Goal: Task Accomplishment & Management: Complete application form

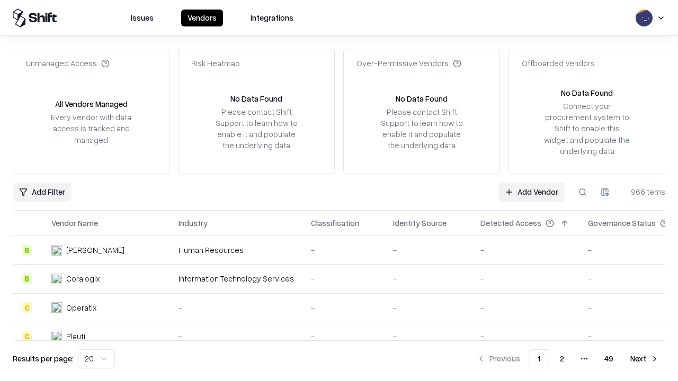
click at [531, 192] on link "Add Vendor" at bounding box center [531, 192] width 66 height 19
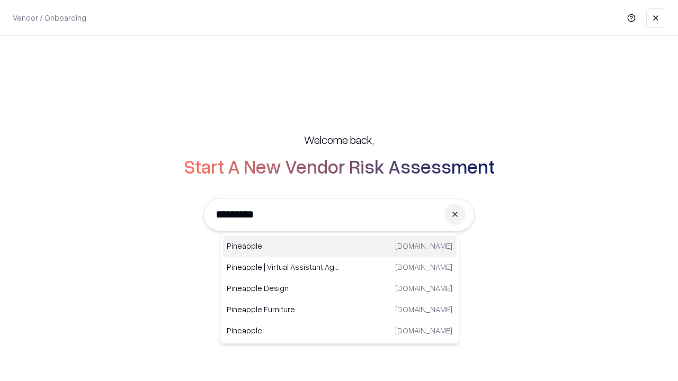
click at [339, 246] on div "Pineapple [DOMAIN_NAME]" at bounding box center [339, 246] width 234 height 21
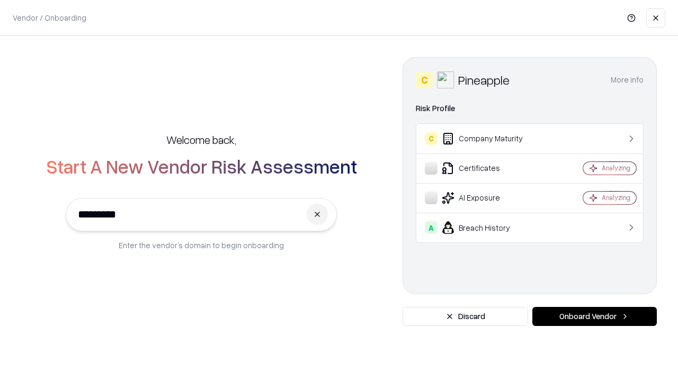
type input "*********"
click at [594, 317] on button "Onboard Vendor" at bounding box center [594, 316] width 124 height 19
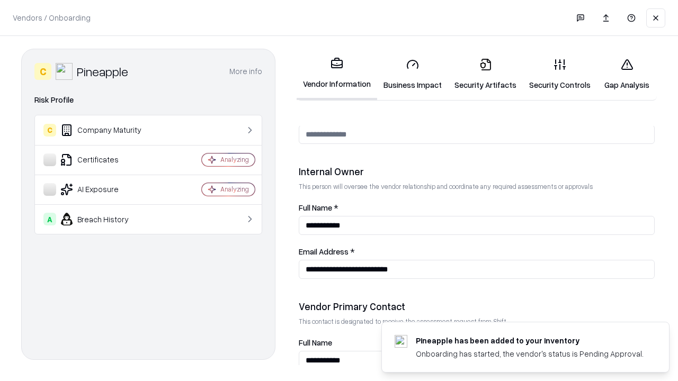
scroll to position [549, 0]
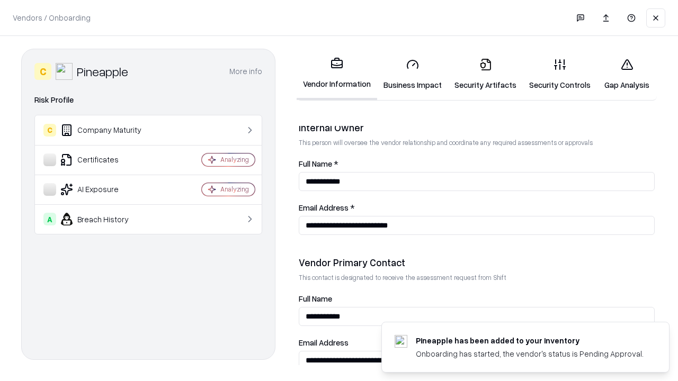
click at [413, 74] on link "Business Impact" at bounding box center [412, 74] width 71 height 49
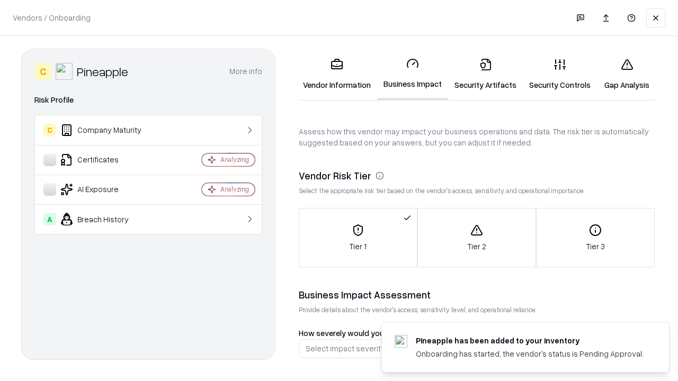
click at [485, 74] on link "Security Artifacts" at bounding box center [485, 74] width 75 height 49
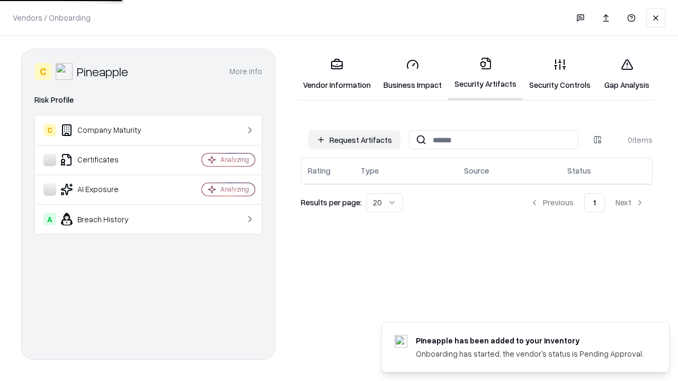
click at [354, 140] on button "Request Artifacts" at bounding box center [354, 139] width 92 height 19
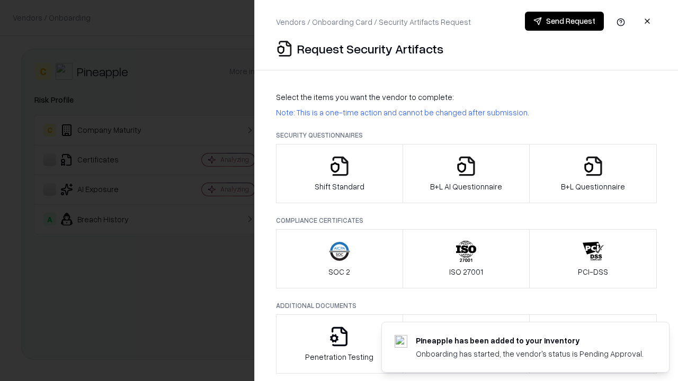
click at [339, 174] on icon "button" at bounding box center [339, 166] width 21 height 21
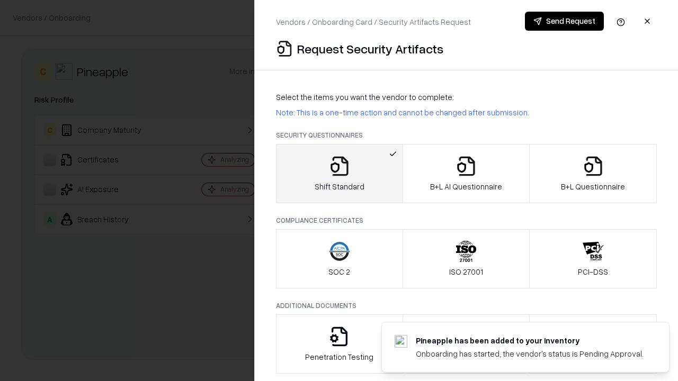
click at [564, 21] on button "Send Request" at bounding box center [564, 21] width 79 height 19
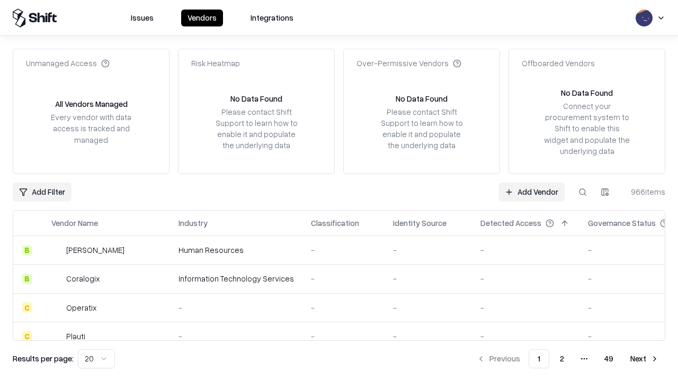
click at [583, 192] on button at bounding box center [582, 192] width 19 height 19
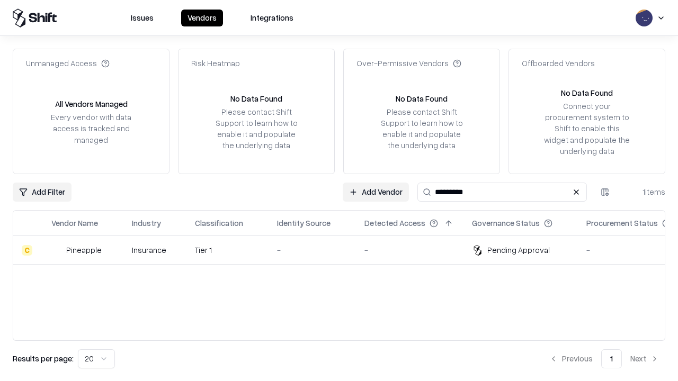
type input "*********"
click at [345, 250] on div "-" at bounding box center [312, 250] width 70 height 11
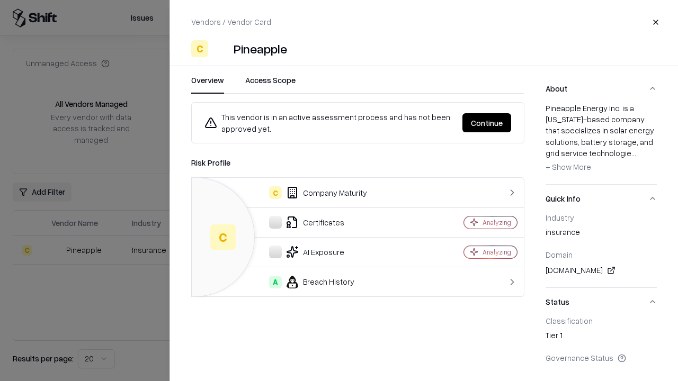
click at [487, 123] on button "Continue" at bounding box center [486, 122] width 49 height 19
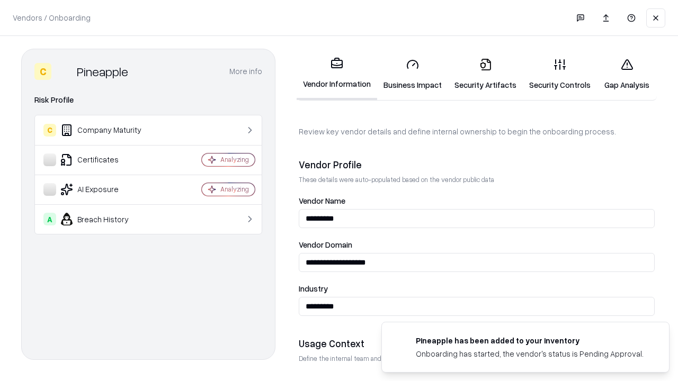
click at [485, 74] on link "Security Artifacts" at bounding box center [485, 74] width 75 height 49
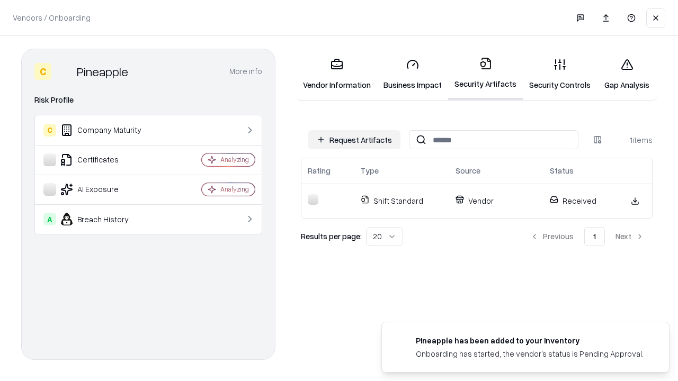
click at [560, 74] on link "Security Controls" at bounding box center [560, 74] width 74 height 49
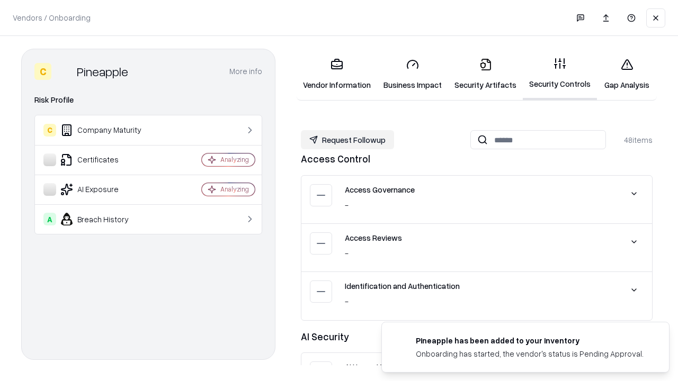
click at [347, 140] on button "Request Followup" at bounding box center [347, 139] width 93 height 19
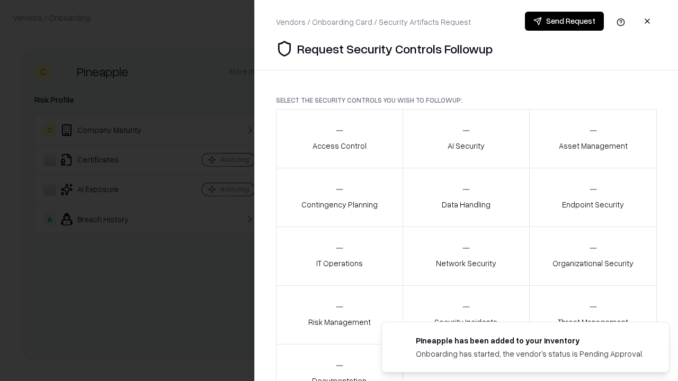
click at [339, 139] on div "Access Control" at bounding box center [339, 139] width 54 height 26
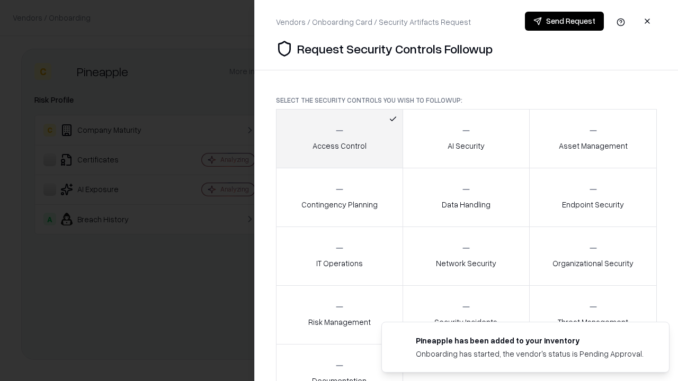
click at [564, 21] on button "Send Request" at bounding box center [564, 21] width 79 height 19
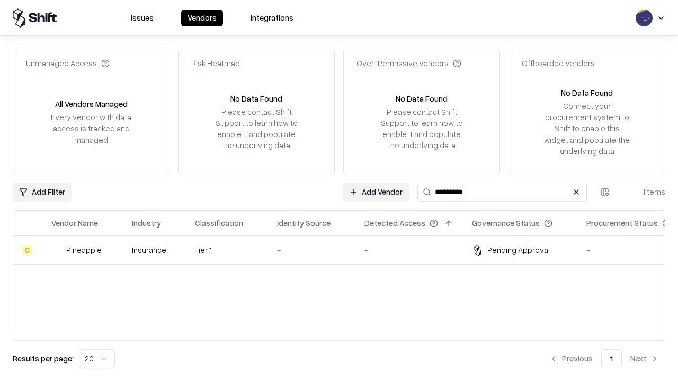
type input "*********"
click at [345, 250] on div "-" at bounding box center [312, 250] width 70 height 11
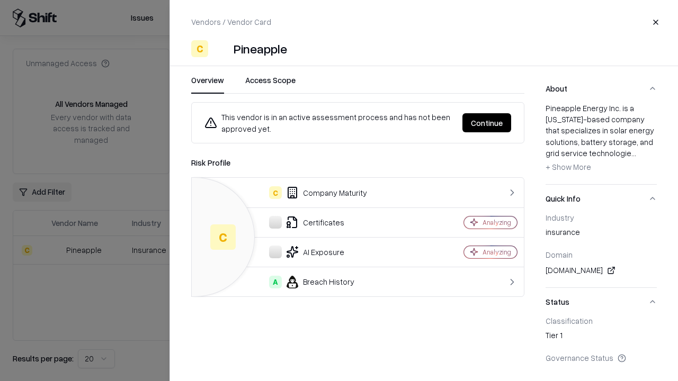
click at [487, 123] on button "Continue" at bounding box center [486, 122] width 49 height 19
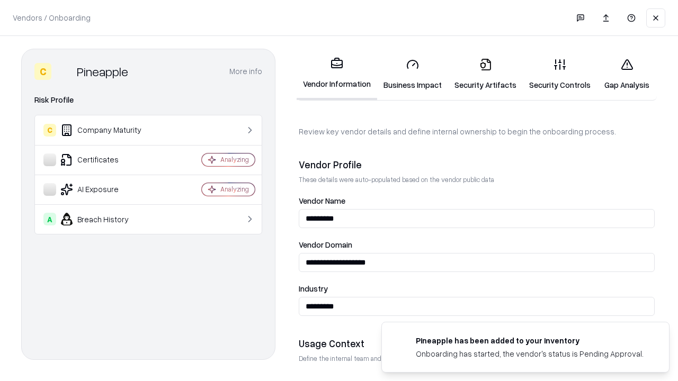
click at [626, 74] on link "Gap Analysis" at bounding box center [627, 74] width 60 height 49
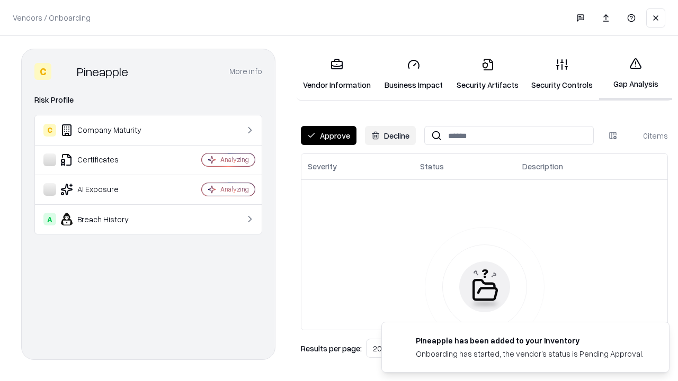
click at [328, 136] on button "Approve" at bounding box center [329, 135] width 56 height 19
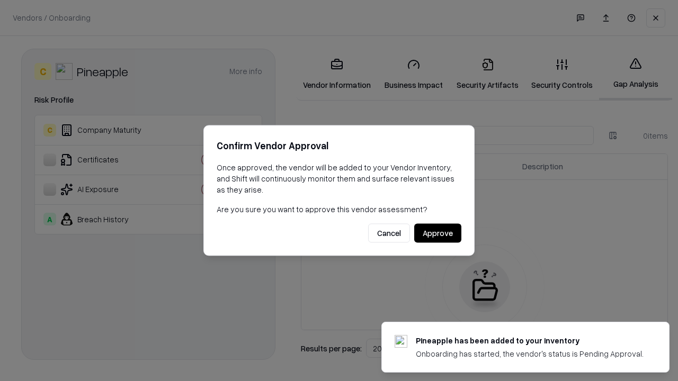
click at [437, 233] on button "Approve" at bounding box center [437, 233] width 47 height 19
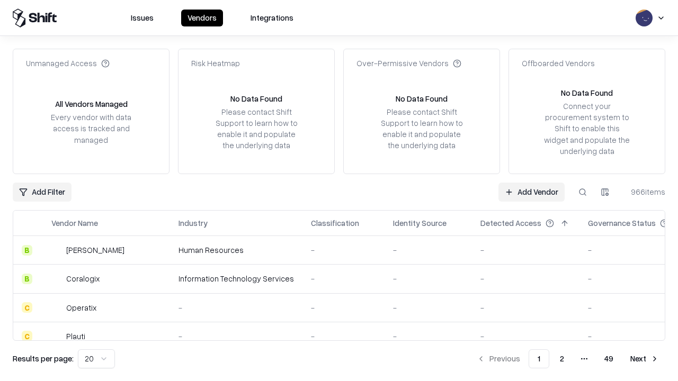
type input "*********"
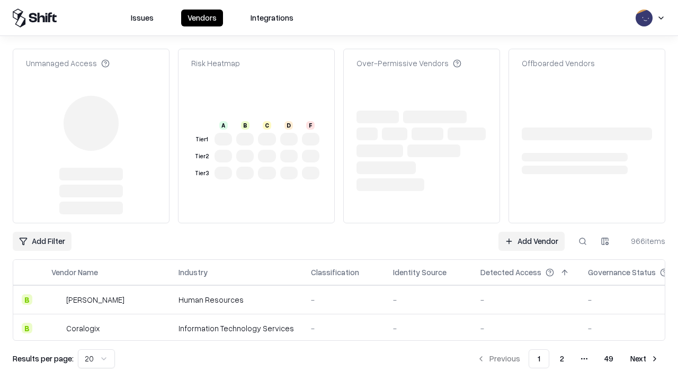
click at [531, 232] on link "Add Vendor" at bounding box center [531, 241] width 66 height 19
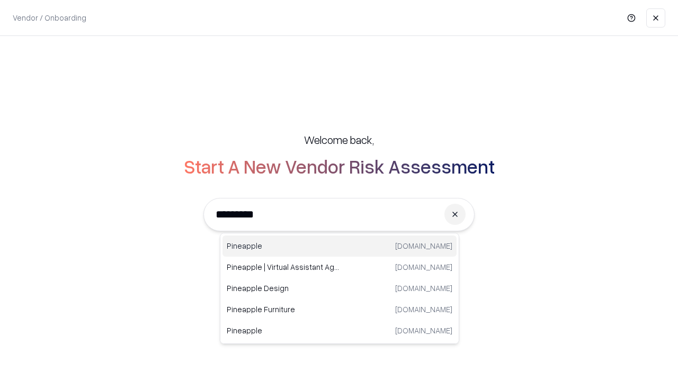
click at [339, 246] on div "Pineapple [DOMAIN_NAME]" at bounding box center [339, 246] width 234 height 21
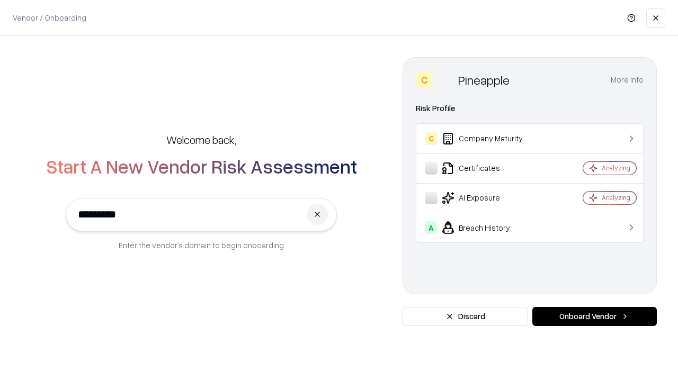
type input "*********"
click at [594, 317] on button "Onboard Vendor" at bounding box center [594, 316] width 124 height 19
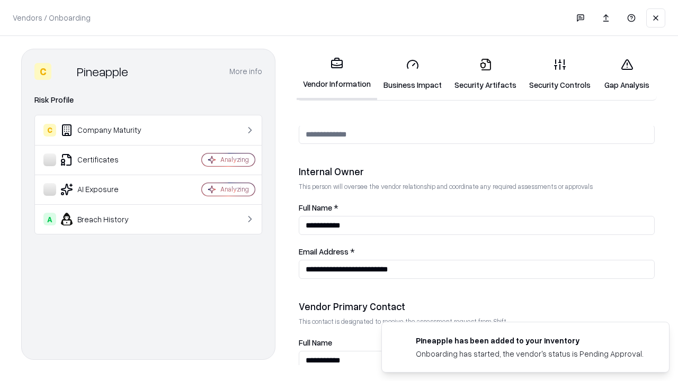
scroll to position [549, 0]
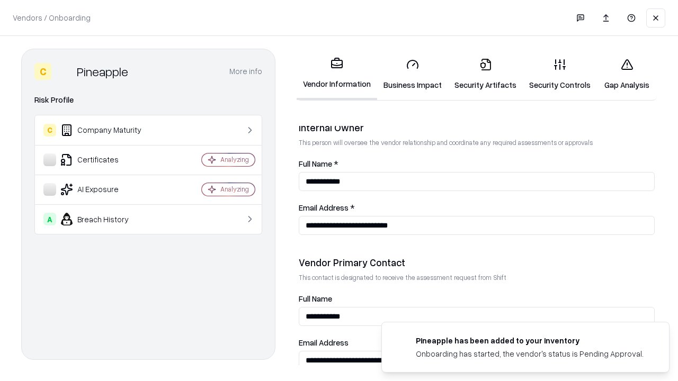
click at [626, 74] on link "Gap Analysis" at bounding box center [627, 74] width 60 height 49
